Goal: Transaction & Acquisition: Purchase product/service

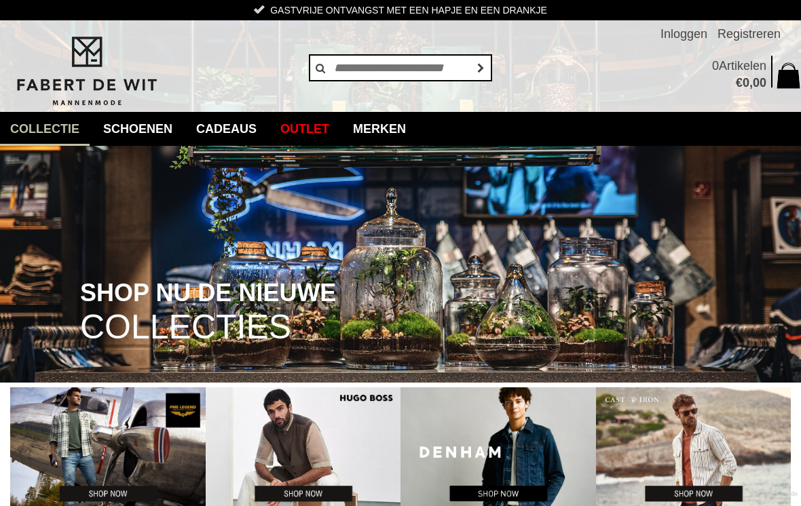
click at [0, 0] on link "Kostuums" at bounding box center [0, 0] width 0 height 0
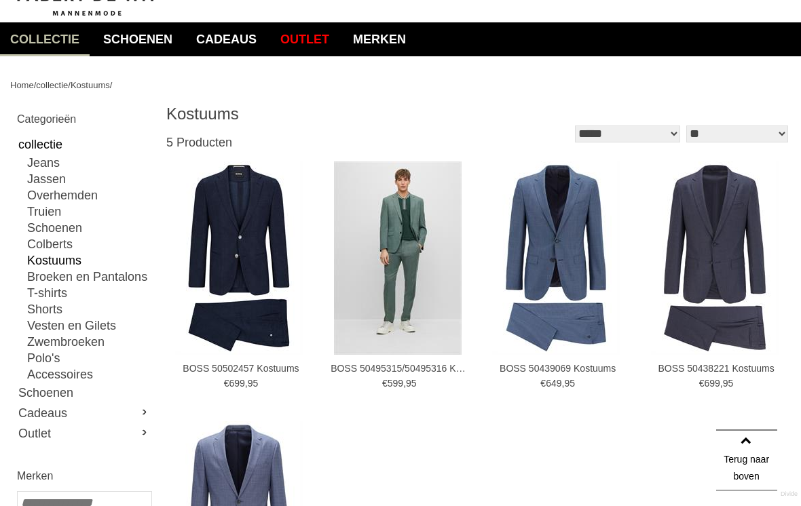
scroll to position [90, 0]
click at [315, 50] on link "Outlet" at bounding box center [304, 39] width 69 height 34
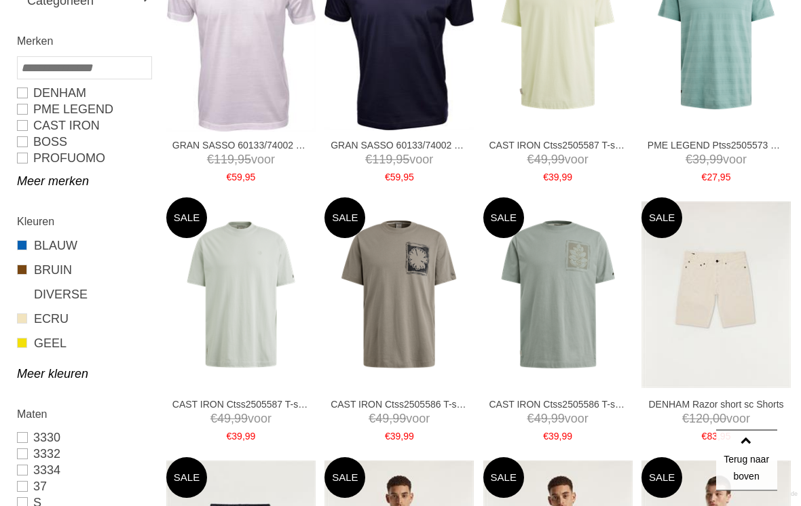
scroll to position [313, 0]
click at [35, 374] on link "Meer kleuren" at bounding box center [84, 374] width 134 height 16
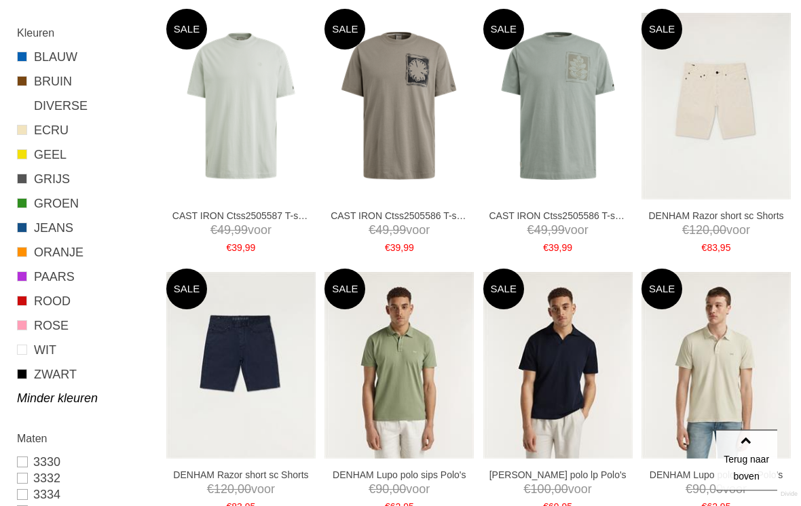
scroll to position [502, 0]
click at [50, 377] on link "ZWART" at bounding box center [84, 375] width 134 height 18
type input "*"
